Goal: Transaction & Acquisition: Purchase product/service

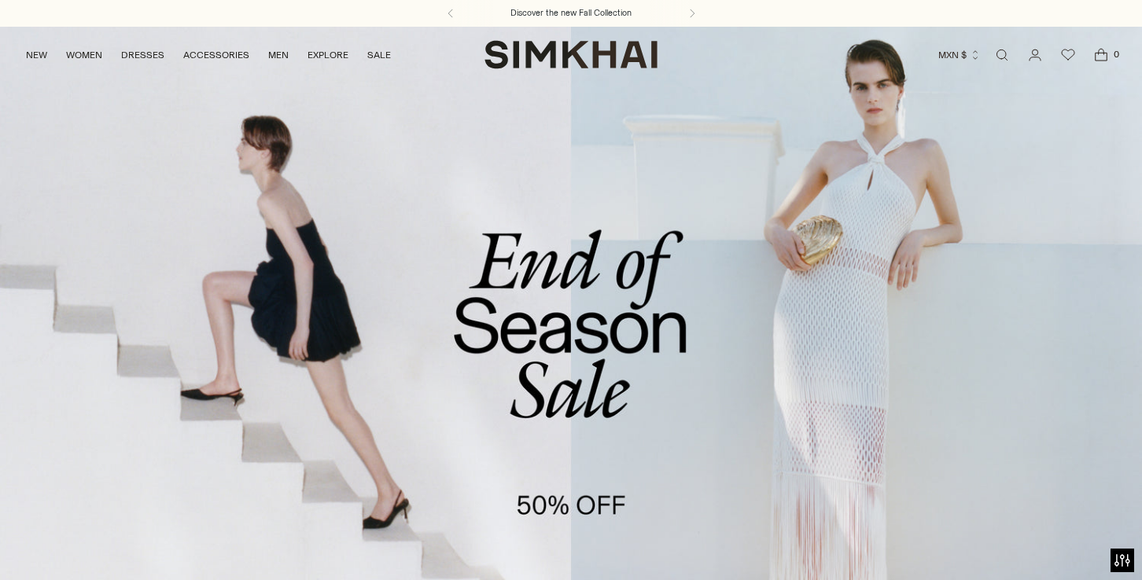
click at [615, 395] on link "/collections/sale" at bounding box center [571, 353] width 1142 height 654
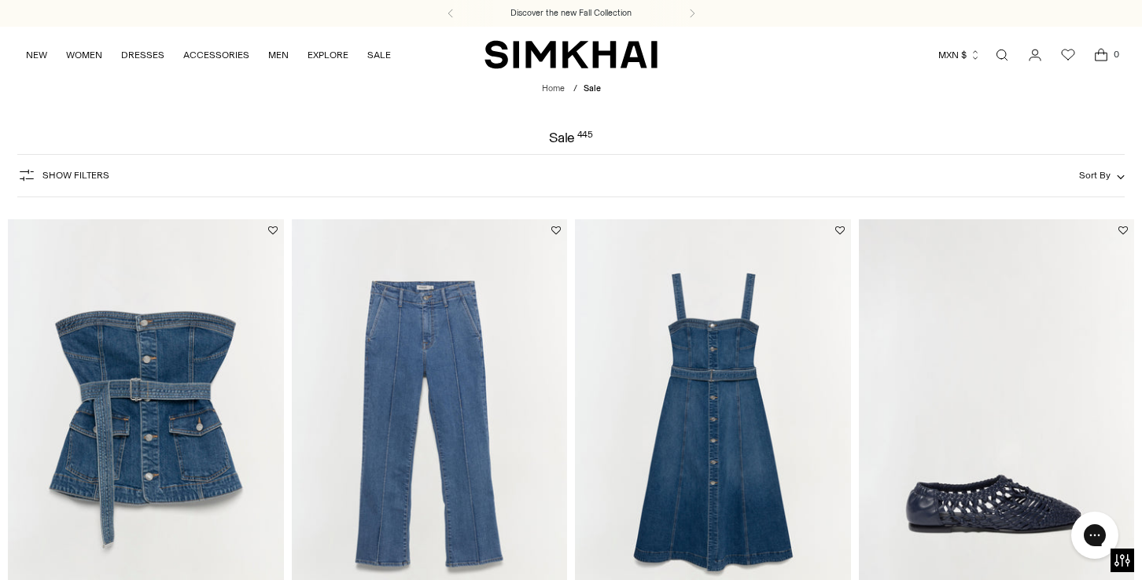
click at [164, 174] on div "Show Filters Show Filters Sort By Recommended Most Popular Newest" at bounding box center [570, 175] width 1107 height 43
click at [86, 168] on button "Show Filters" at bounding box center [63, 175] width 92 height 25
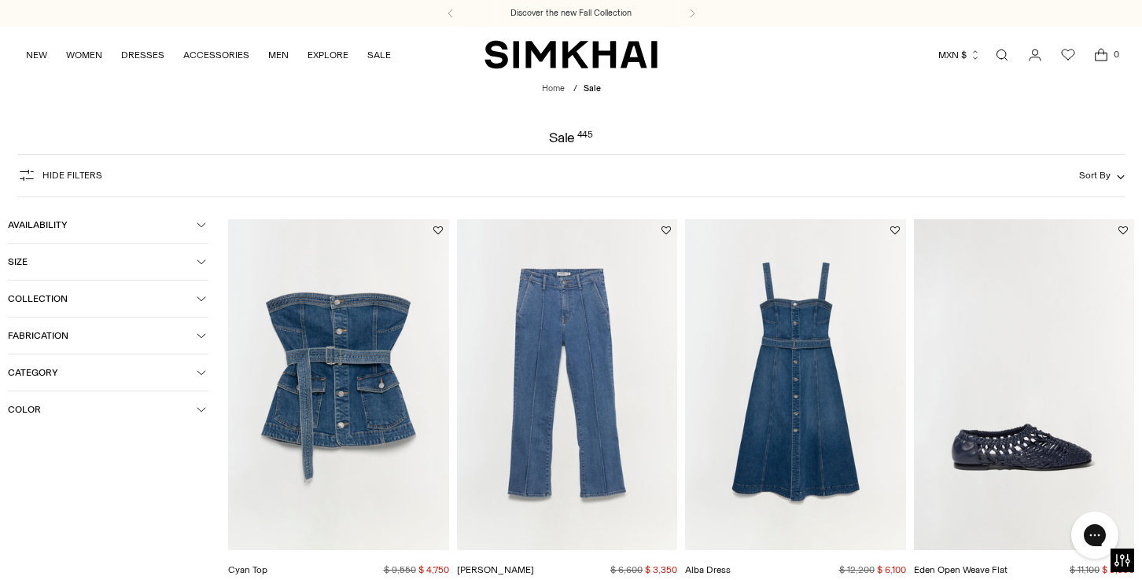
click at [38, 375] on span "Category" at bounding box center [102, 372] width 189 height 11
click at [42, 452] on span "Dresses" at bounding box center [41, 448] width 43 height 14
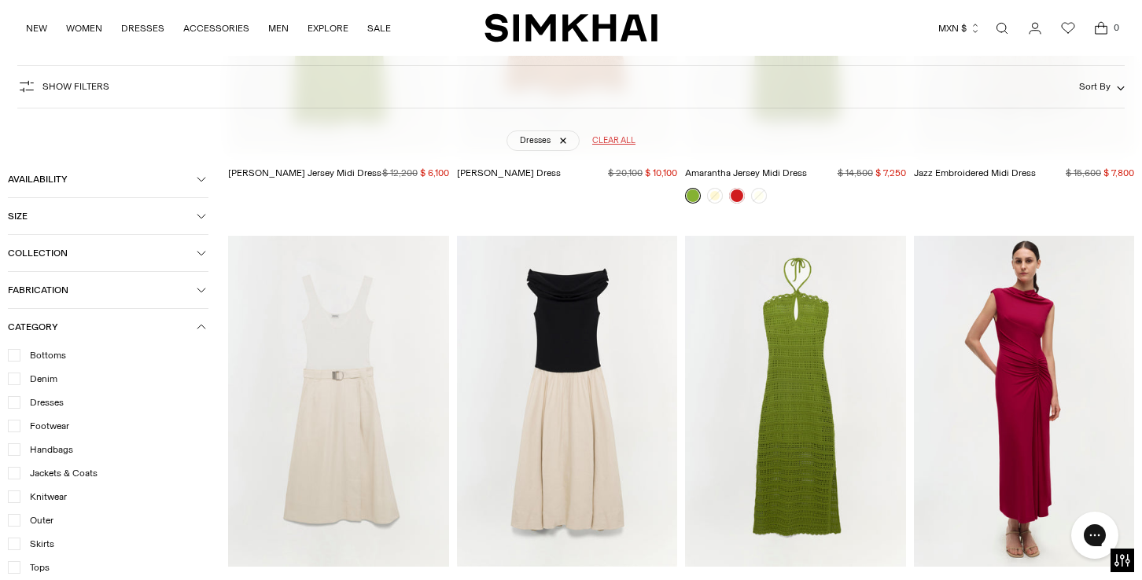
scroll to position [18193, 0]
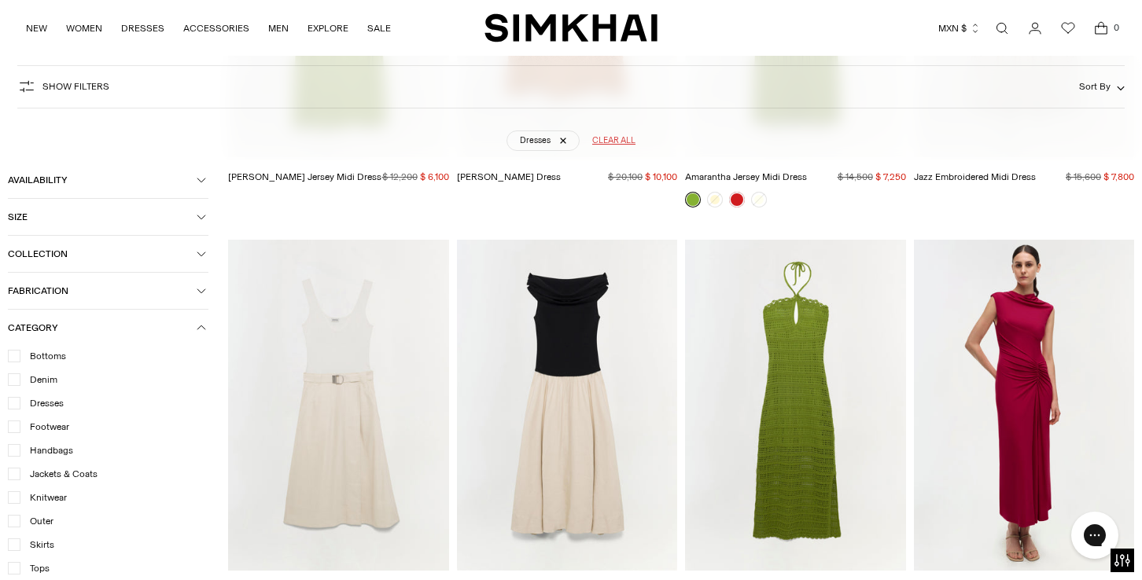
click at [50, 396] on span "Dresses" at bounding box center [41, 403] width 43 height 14
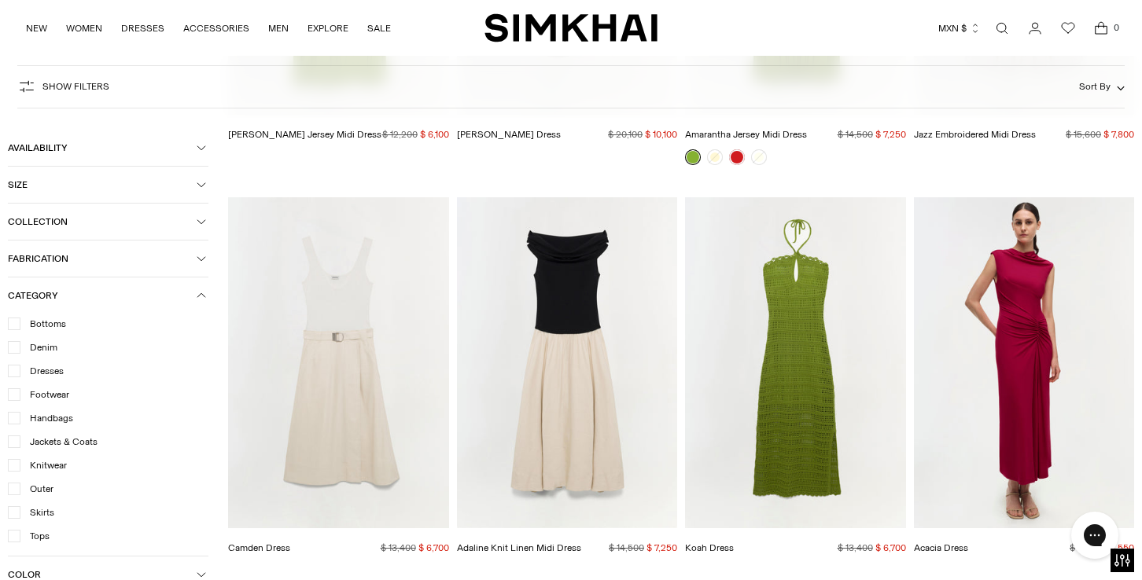
scroll to position [18150, 0]
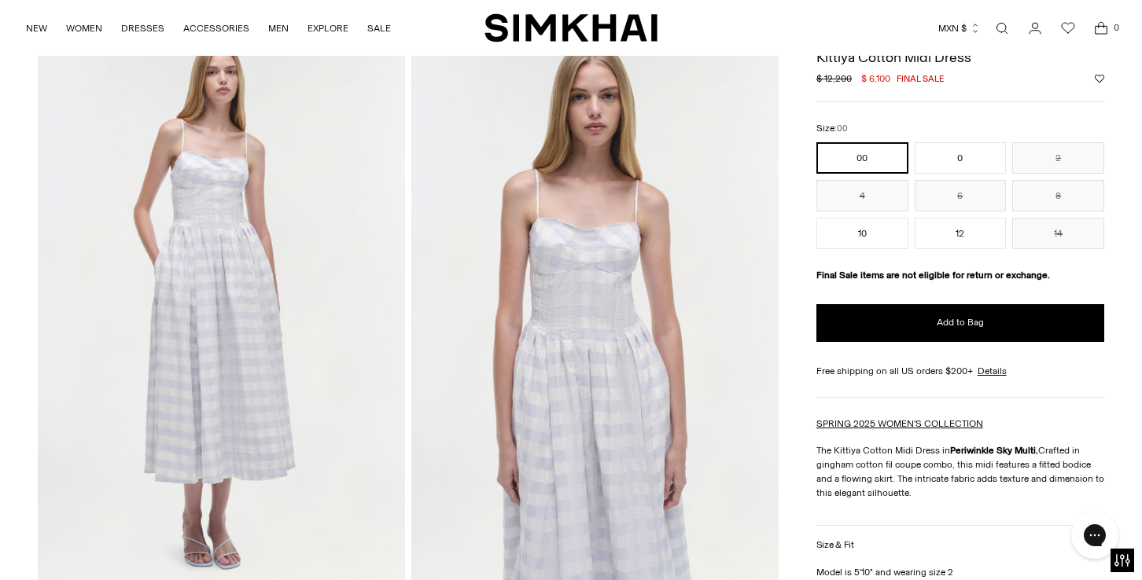
scroll to position [79, 0]
